Goal: Find contact information: Obtain details needed to contact an individual or organization

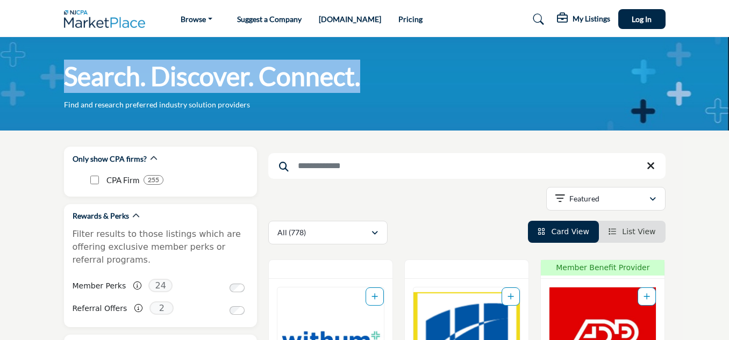
drag, startPoint x: 728, startPoint y: 24, endPoint x: 734, endPoint y: 62, distance: 38.7
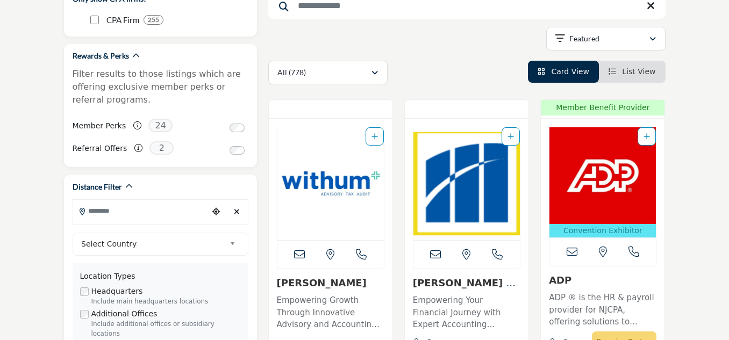
scroll to position [207, 0]
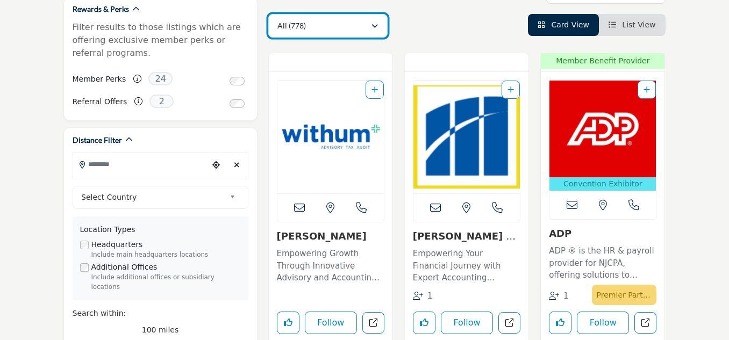
click at [334, 31] on div "All (778)" at bounding box center [325, 25] width 94 height 13
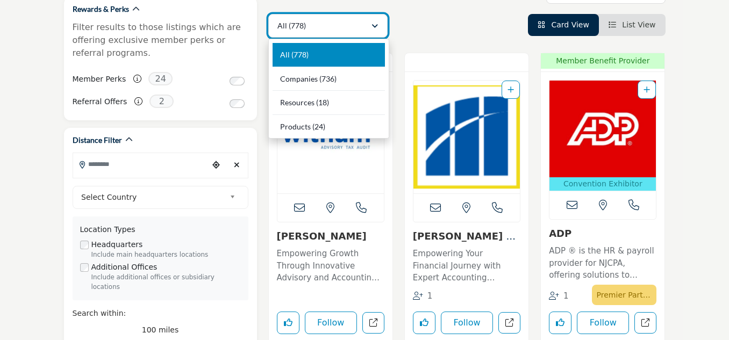
click at [334, 31] on div "All (778)" at bounding box center [325, 25] width 94 height 13
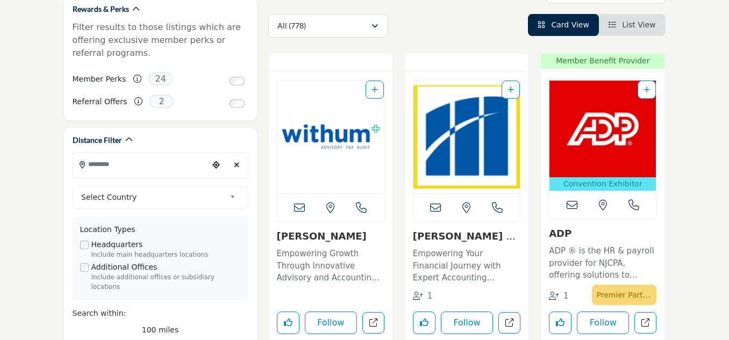
click at [303, 209] on icon at bounding box center [299, 208] width 11 height 11
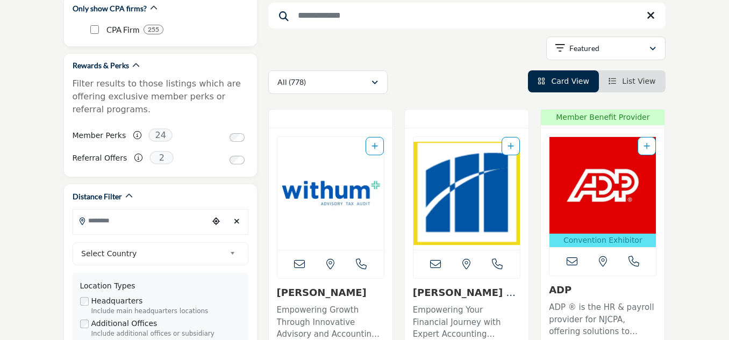
scroll to position [155, 0]
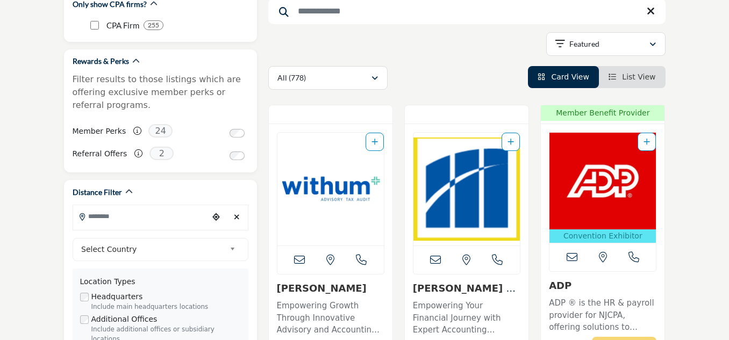
click at [651, 81] on span "List View" at bounding box center [638, 77] width 33 height 9
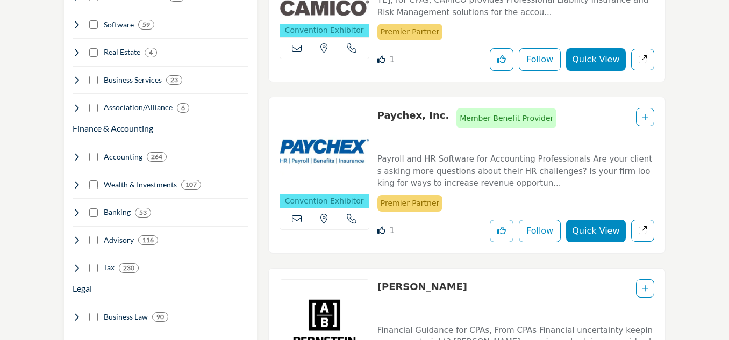
scroll to position [821, 0]
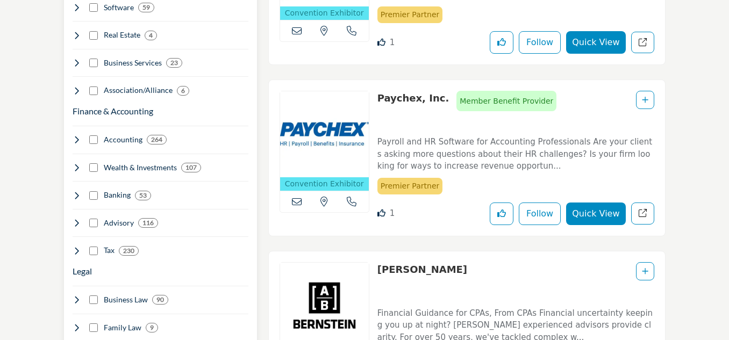
click at [80, 136] on icon at bounding box center [77, 140] width 9 height 9
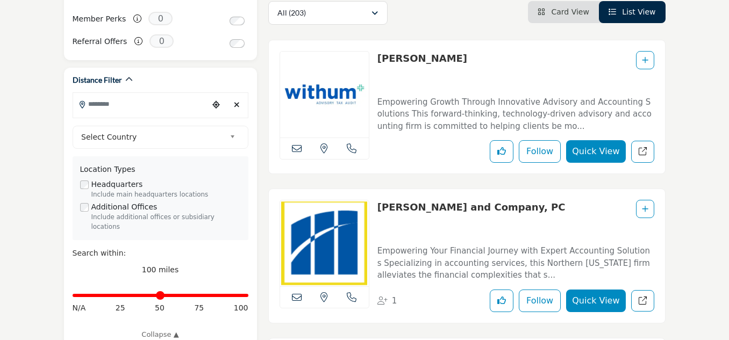
scroll to position [279, 0]
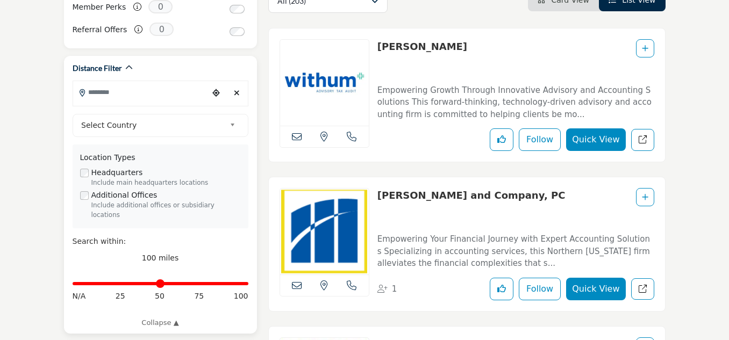
click at [206, 128] on span "Select Country" at bounding box center [153, 125] width 144 height 13
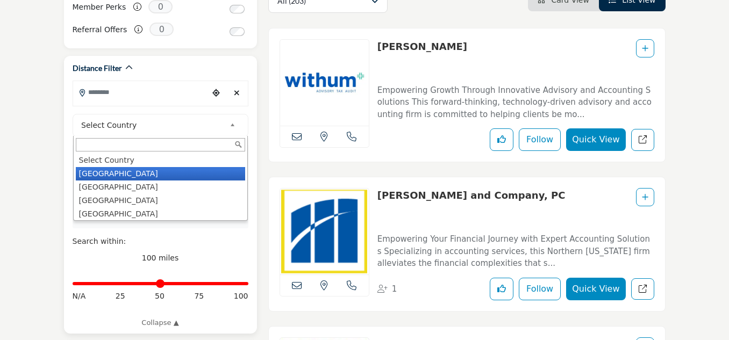
click at [173, 170] on li "United States" at bounding box center [160, 173] width 169 height 13
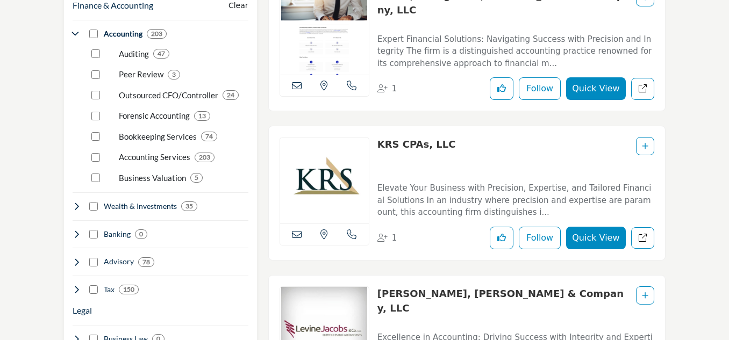
scroll to position [934, 0]
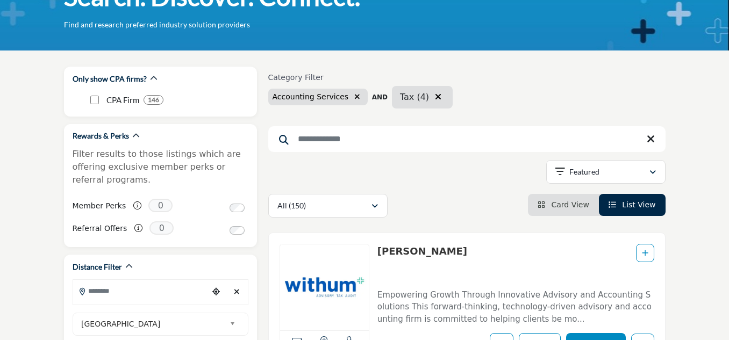
scroll to position [46, 0]
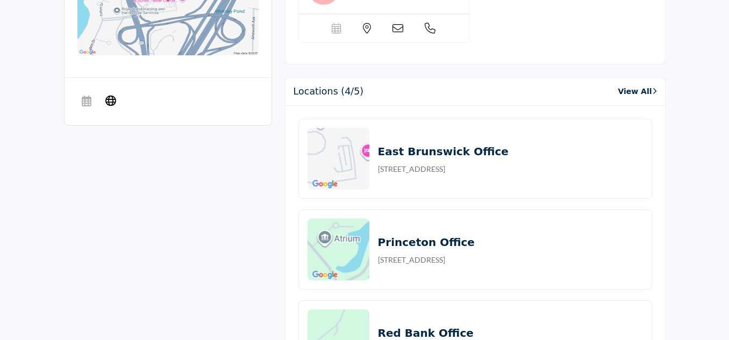
scroll to position [900, 0]
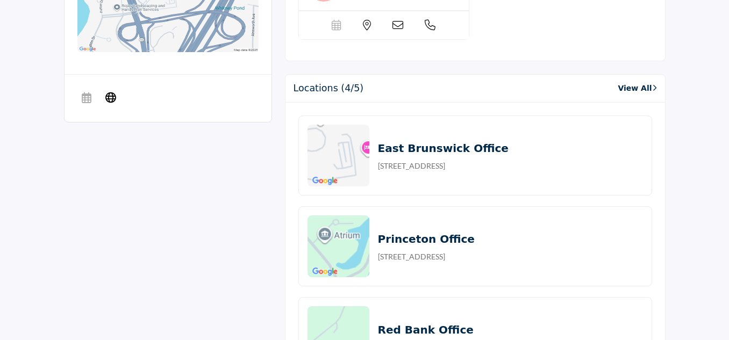
drag, startPoint x: 719, startPoint y: 240, endPoint x: 734, endPoint y: 173, distance: 68.9
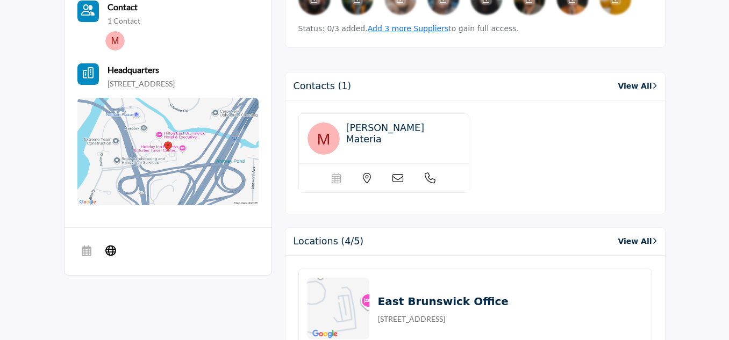
scroll to position [758, 0]
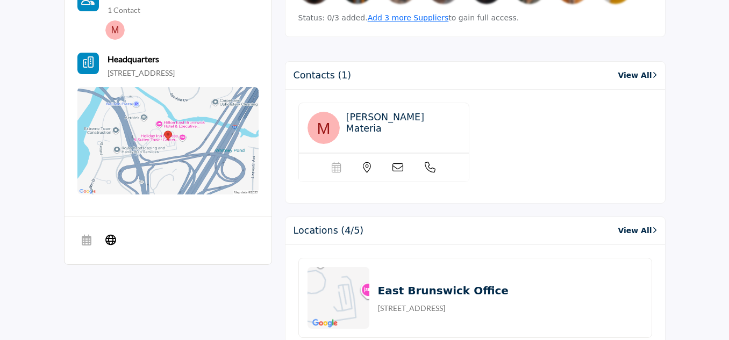
click at [398, 162] on icon at bounding box center [398, 167] width 11 height 11
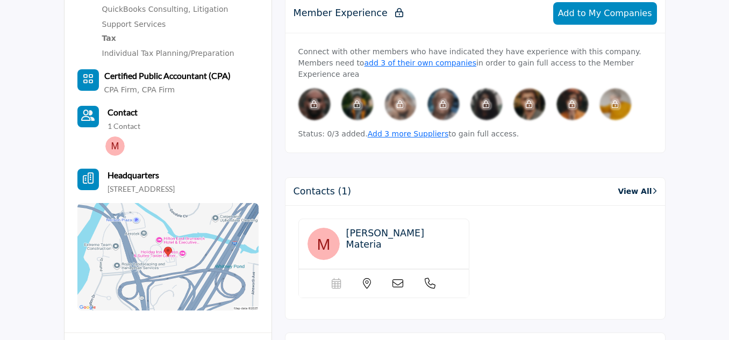
scroll to position [675, 0]
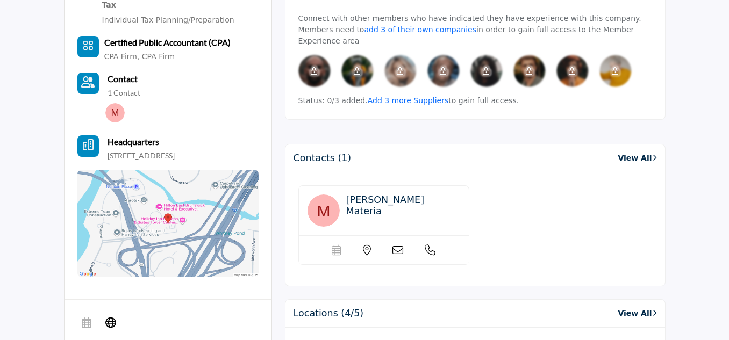
click at [402, 245] on icon at bounding box center [398, 250] width 11 height 11
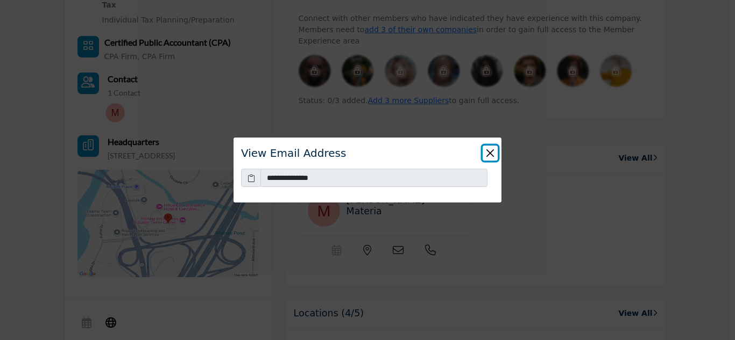
click at [488, 155] on button "Close" at bounding box center [490, 153] width 15 height 15
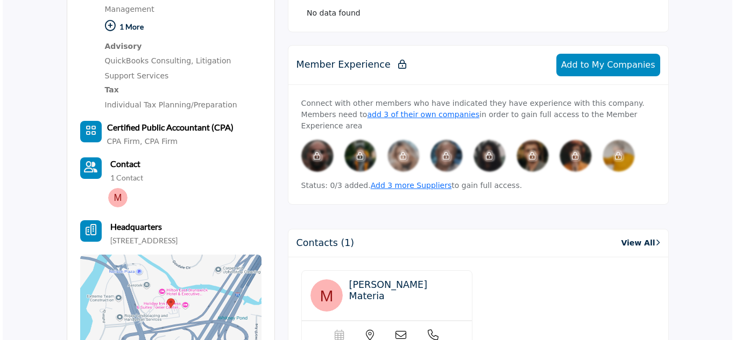
scroll to position [587, 0]
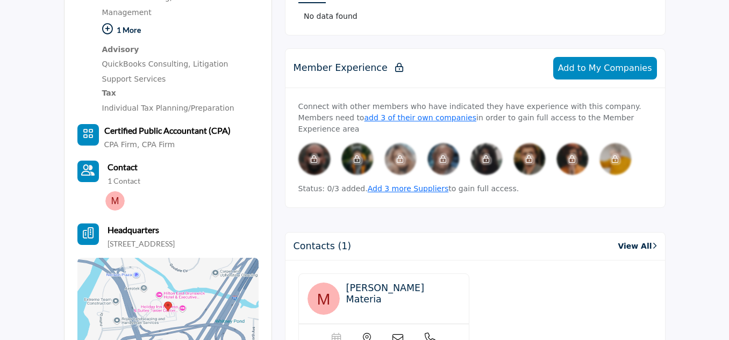
click at [395, 324] on div "Scheduler url is currently unavailable for this contact." at bounding box center [384, 338] width 170 height 29
click at [402, 334] on icon at bounding box center [398, 339] width 11 height 11
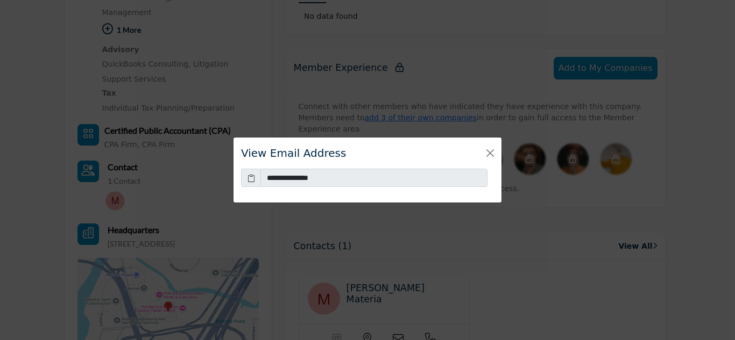
click at [248, 179] on icon at bounding box center [251, 178] width 8 height 11
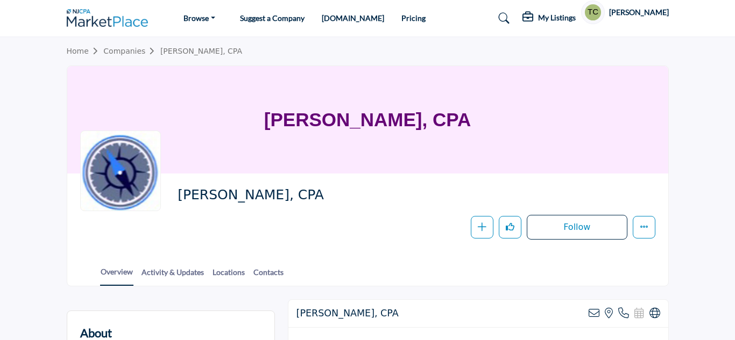
click at [365, 179] on div "[PERSON_NAME], CPA Follow Following Message Recommend Add to My Suppliers Phone…" at bounding box center [367, 213] width 601 height 79
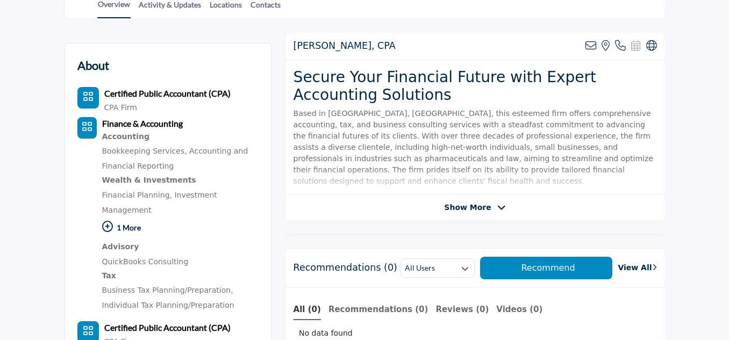
scroll to position [185, 0]
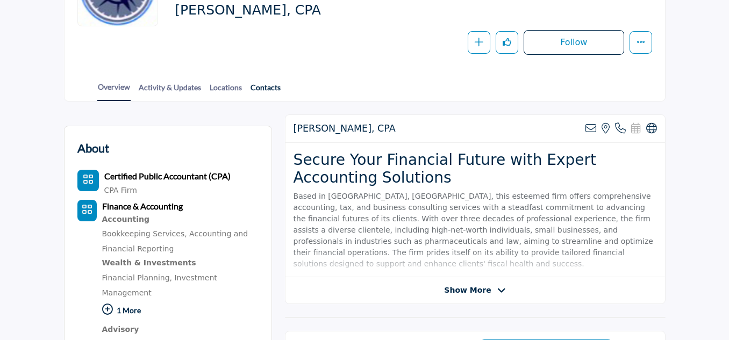
click at [269, 82] on link "Contacts" at bounding box center [265, 91] width 31 height 19
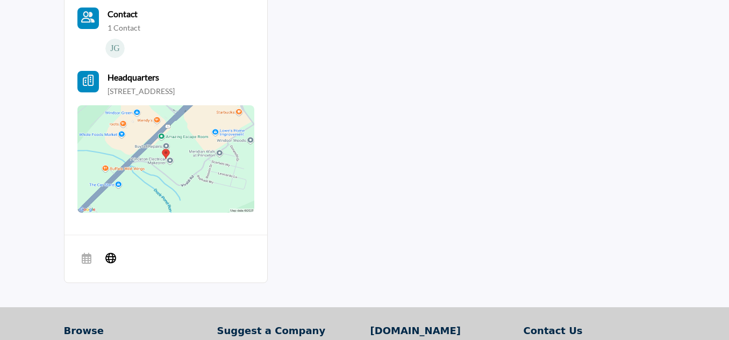
scroll to position [625, 0]
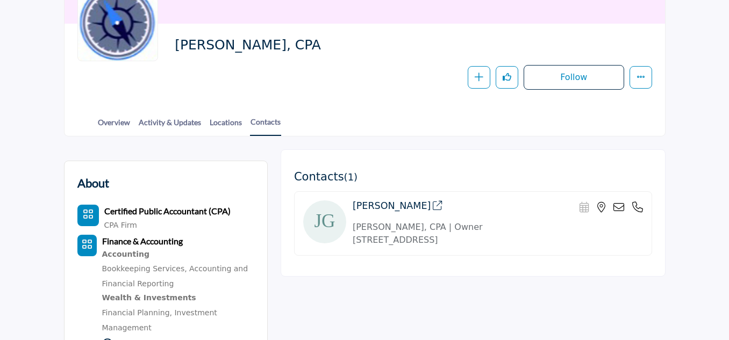
scroll to position [132, 0]
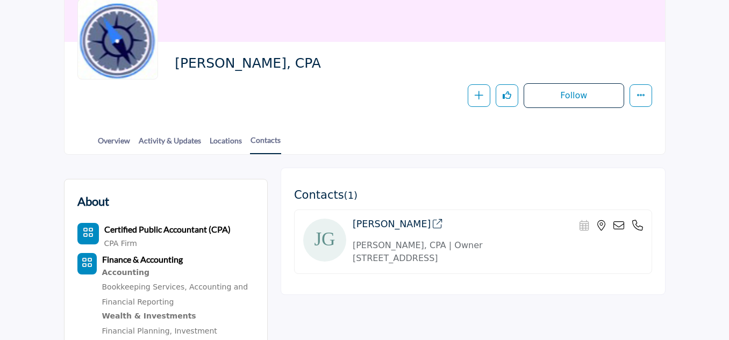
click at [621, 225] on icon at bounding box center [619, 226] width 11 height 11
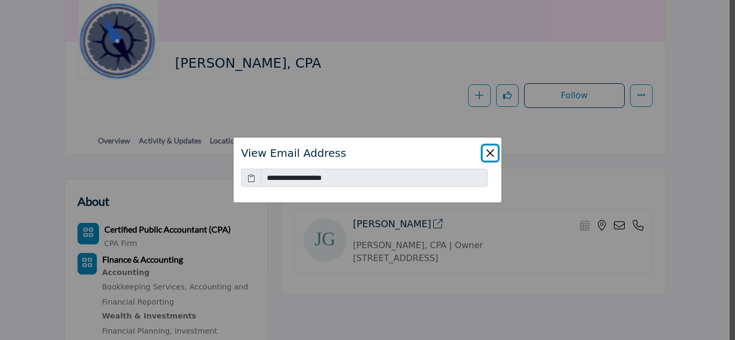
click at [486, 148] on button "Close" at bounding box center [490, 153] width 15 height 15
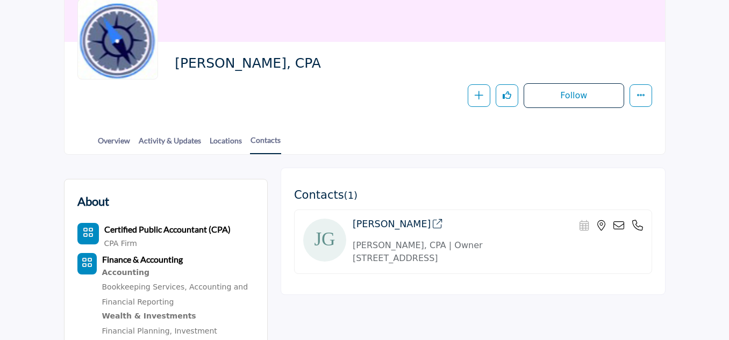
scroll to position [0, 0]
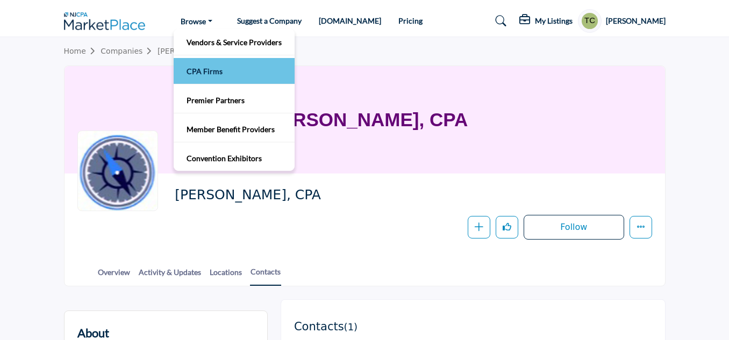
click at [200, 67] on link "CPA Firms" at bounding box center [234, 70] width 110 height 15
